Goal: Information Seeking & Learning: Learn about a topic

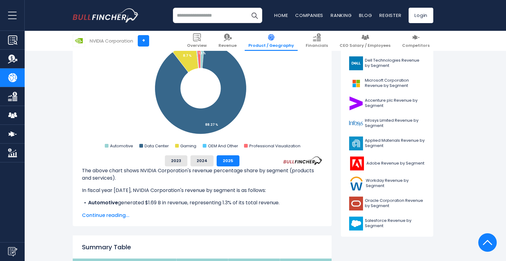
scroll to position [138, 0]
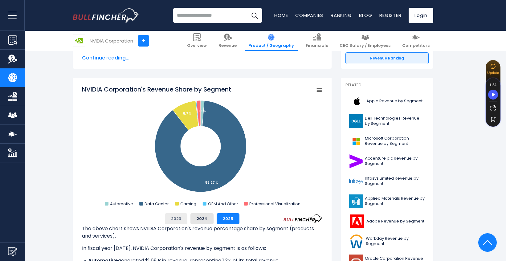
click at [179, 216] on button "2023" at bounding box center [176, 218] width 22 height 11
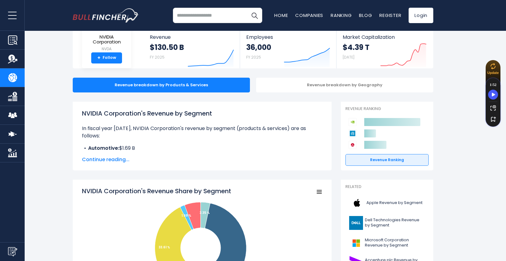
scroll to position [0, 0]
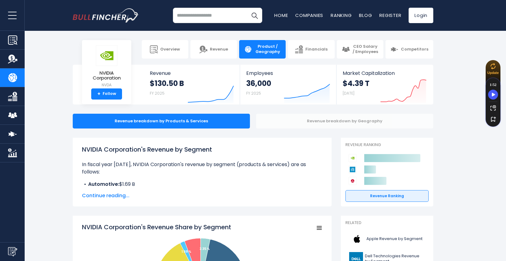
click at [288, 126] on div "Revenue breakdown by Geography" at bounding box center [344, 121] width 177 height 15
click at [308, 121] on div "Revenue breakdown by Geography" at bounding box center [344, 121] width 177 height 15
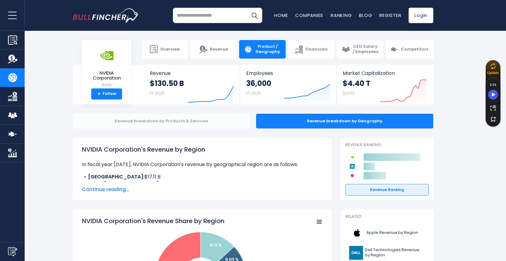
click at [226, 118] on div "Revenue breakdown by Products & Services" at bounding box center [161, 121] width 177 height 15
click at [206, 122] on div "Revenue breakdown by Products & Services" at bounding box center [161, 121] width 177 height 15
click at [200, 119] on div "Revenue breakdown by Products & Services" at bounding box center [161, 121] width 177 height 15
